Goal: Find specific page/section: Find specific page/section

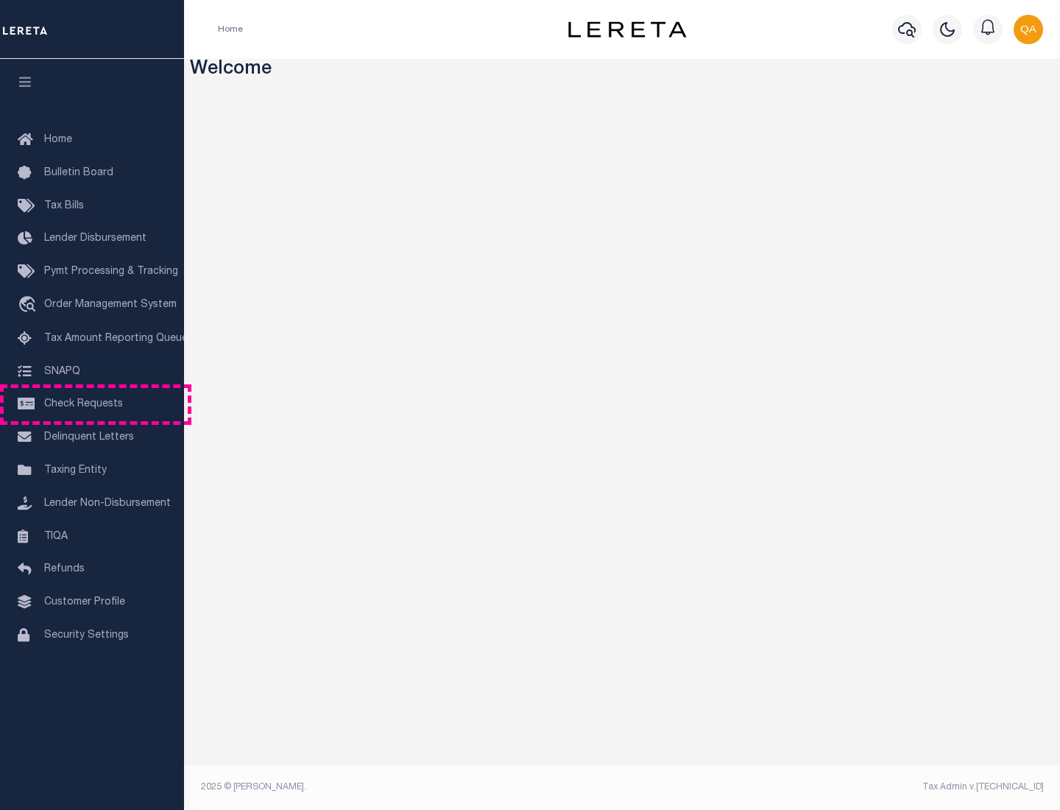
click at [92, 404] on span "Check Requests" at bounding box center [83, 404] width 79 height 10
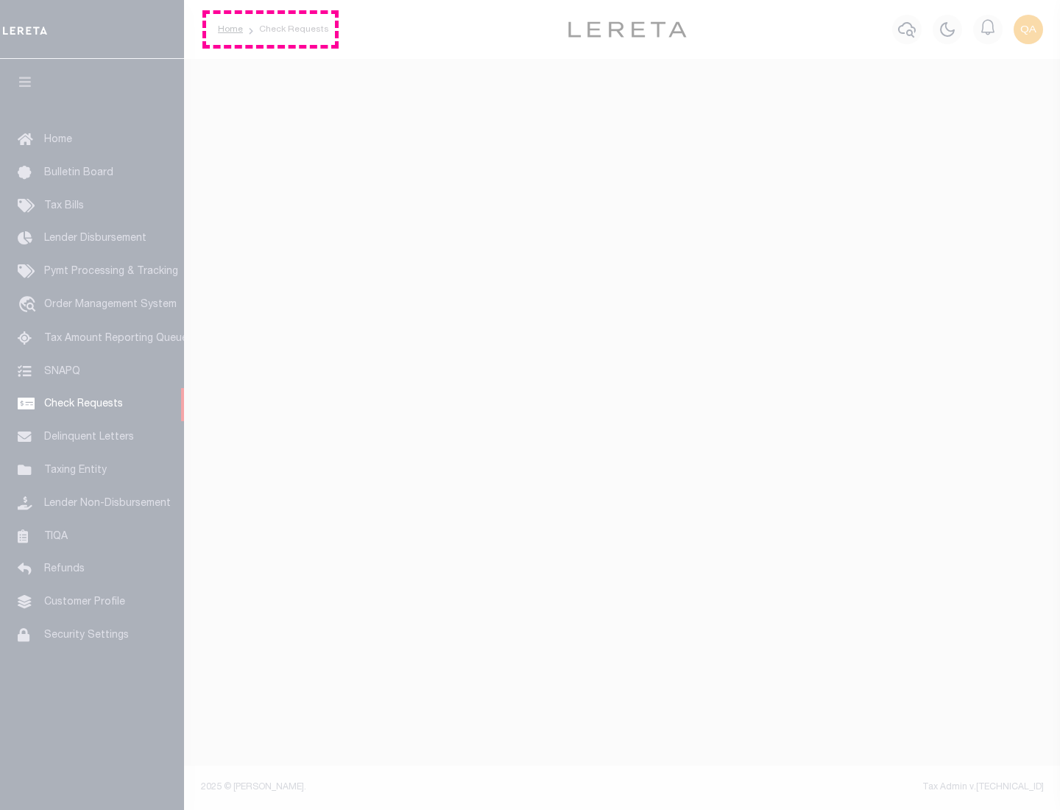
select select "50"
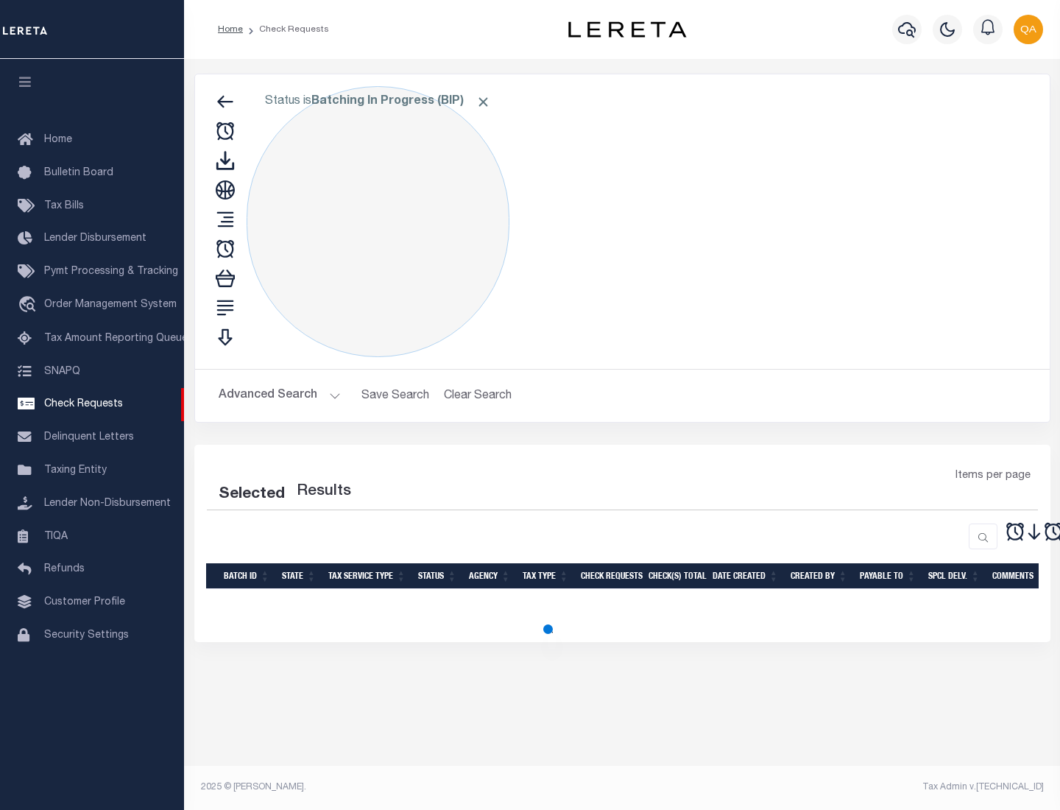
select select "50"
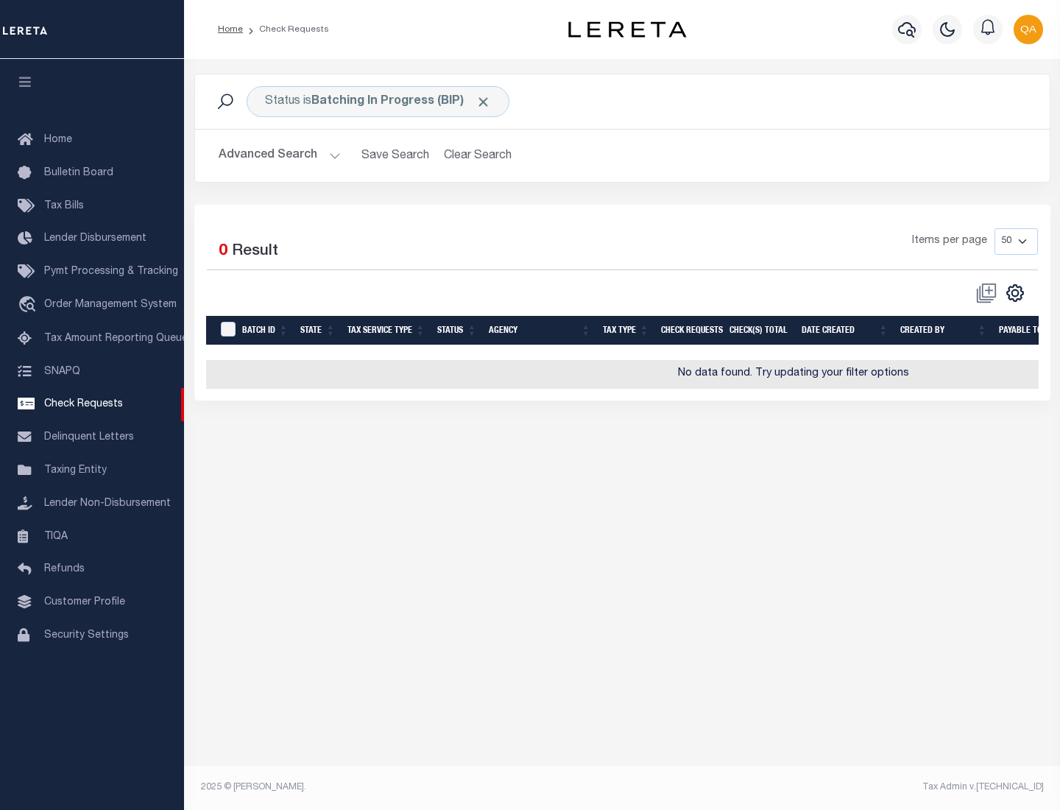
click at [484, 102] on span "Click to Remove" at bounding box center [483, 101] width 15 height 15
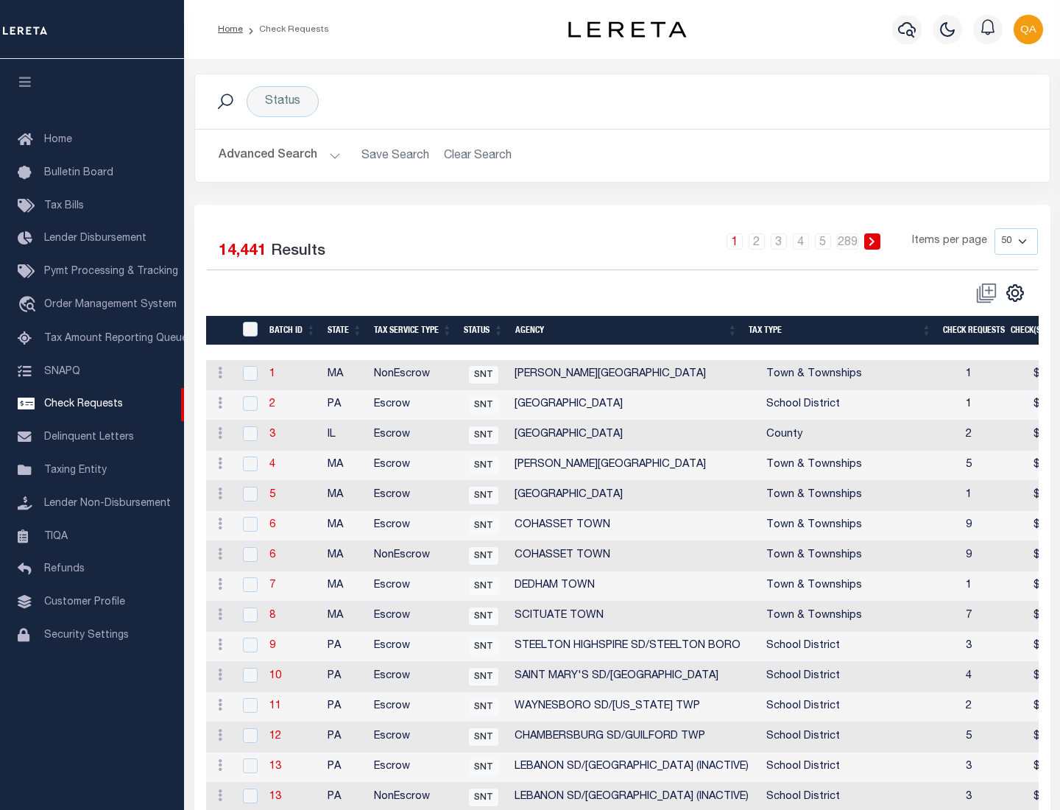
scroll to position [710, 0]
